Goal: Information Seeking & Learning: Learn about a topic

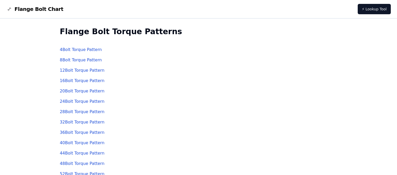
click at [85, 92] on link "20 Bolt Torque Pattern" at bounding box center [82, 90] width 45 height 5
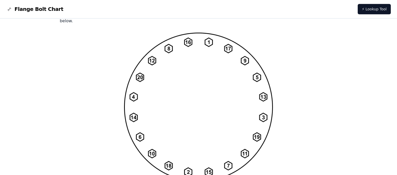
scroll to position [438, 0]
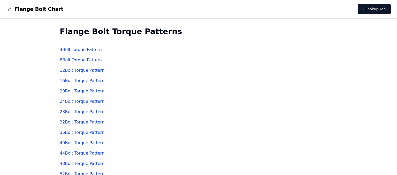
click at [77, 50] on link "4 Bolt Torque Pattern" at bounding box center [81, 49] width 42 height 5
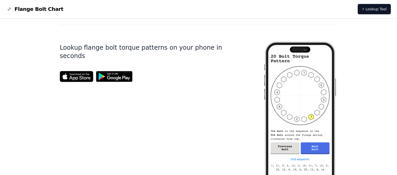
scroll to position [82, 0]
